Goal: Transaction & Acquisition: Download file/media

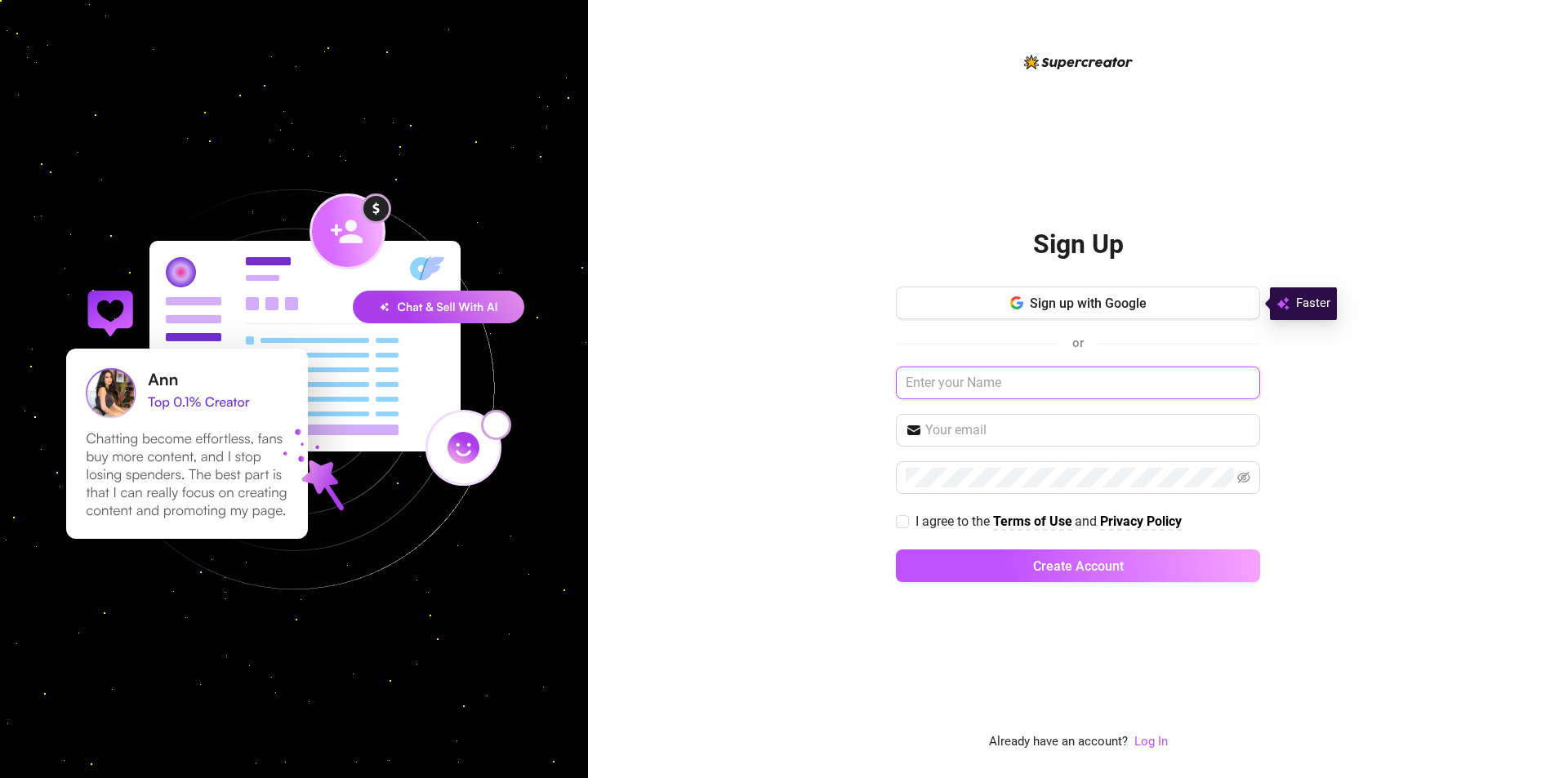
click at [995, 389] on input "text" at bounding box center [1077, 383] width 364 height 33
click at [1085, 299] on span "Sign up with Google" at bounding box center [1088, 303] width 117 height 16
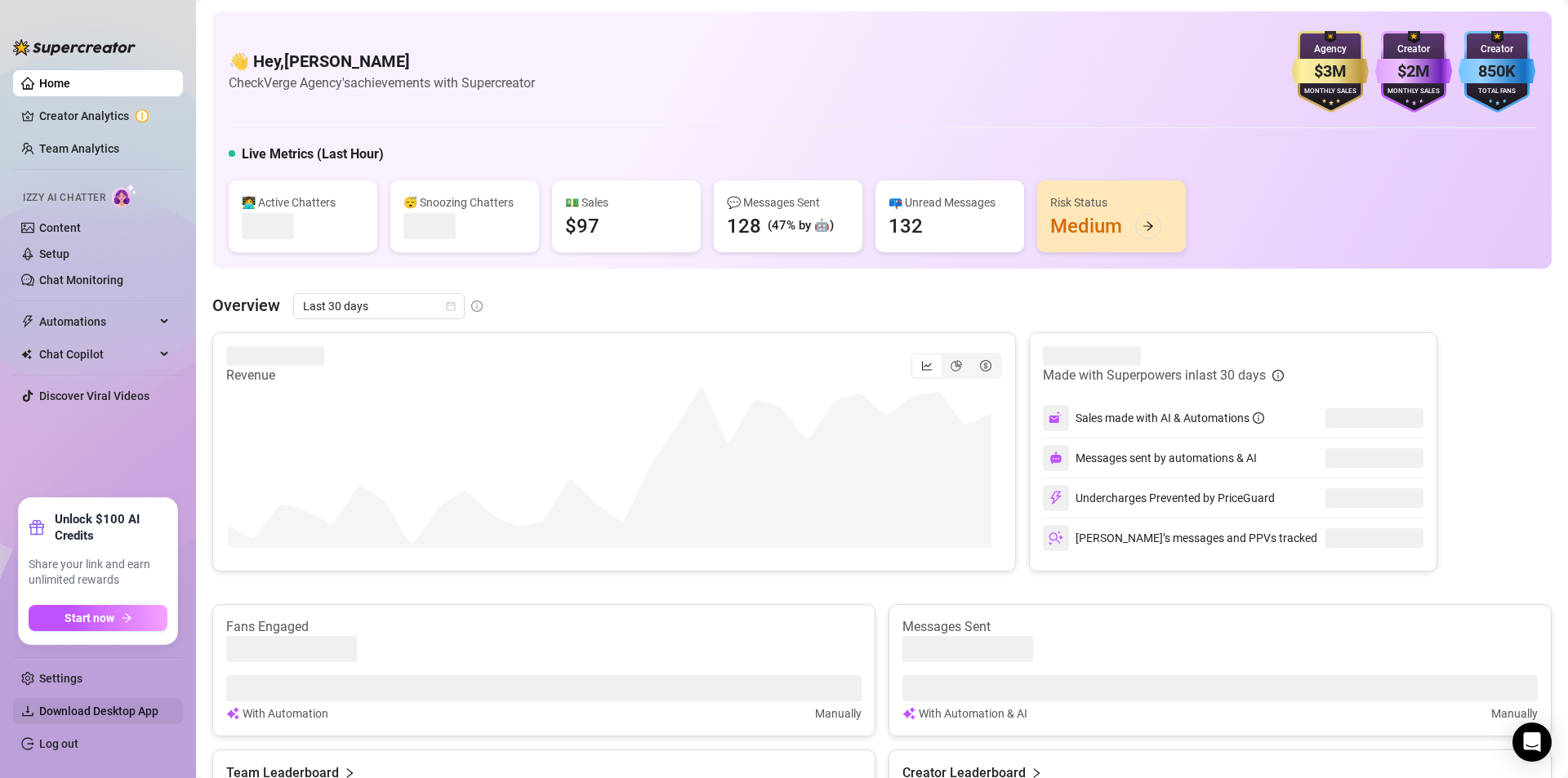
click at [74, 709] on span "Download Desktop App" at bounding box center [99, 711] width 119 height 13
